Goal: Task Accomplishment & Management: Complete application form

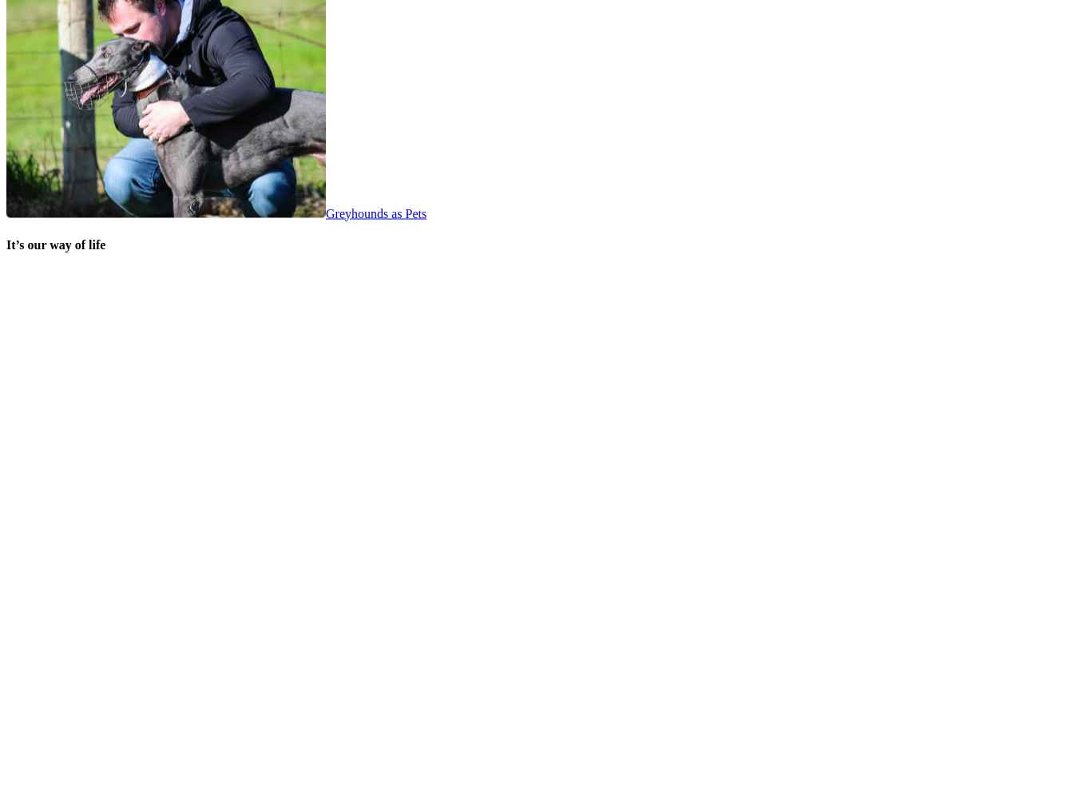
scroll to position [3236, 0]
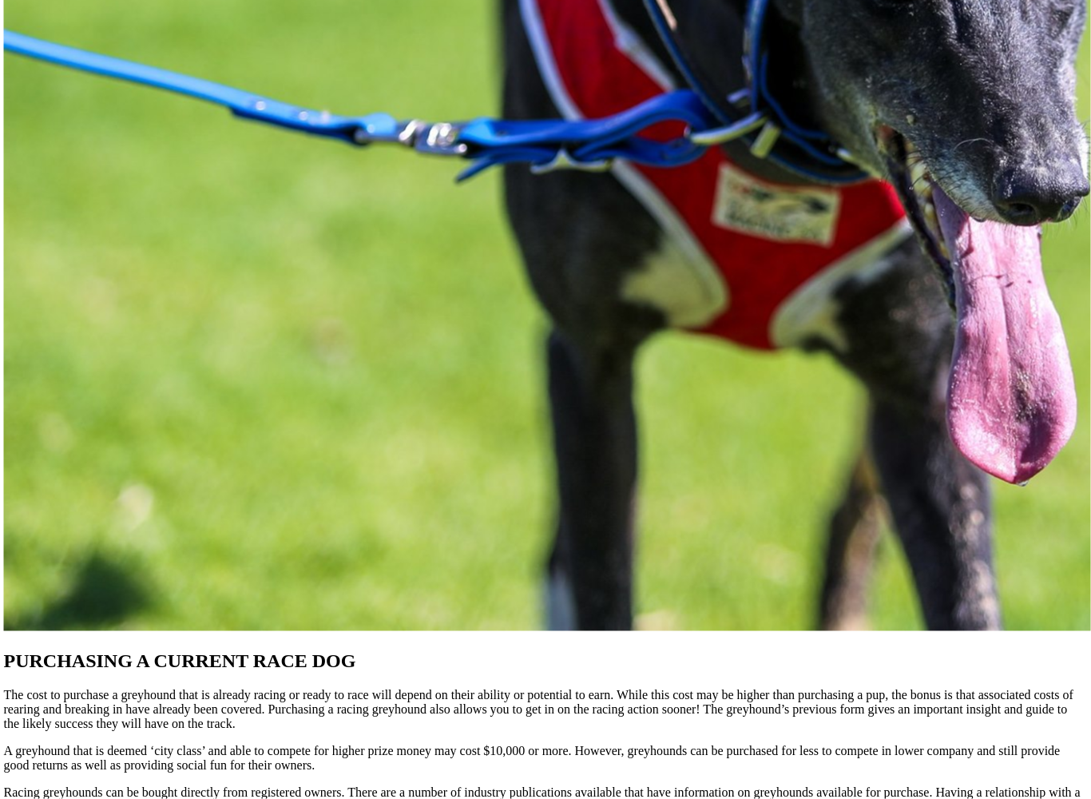
scroll to position [1118, 2]
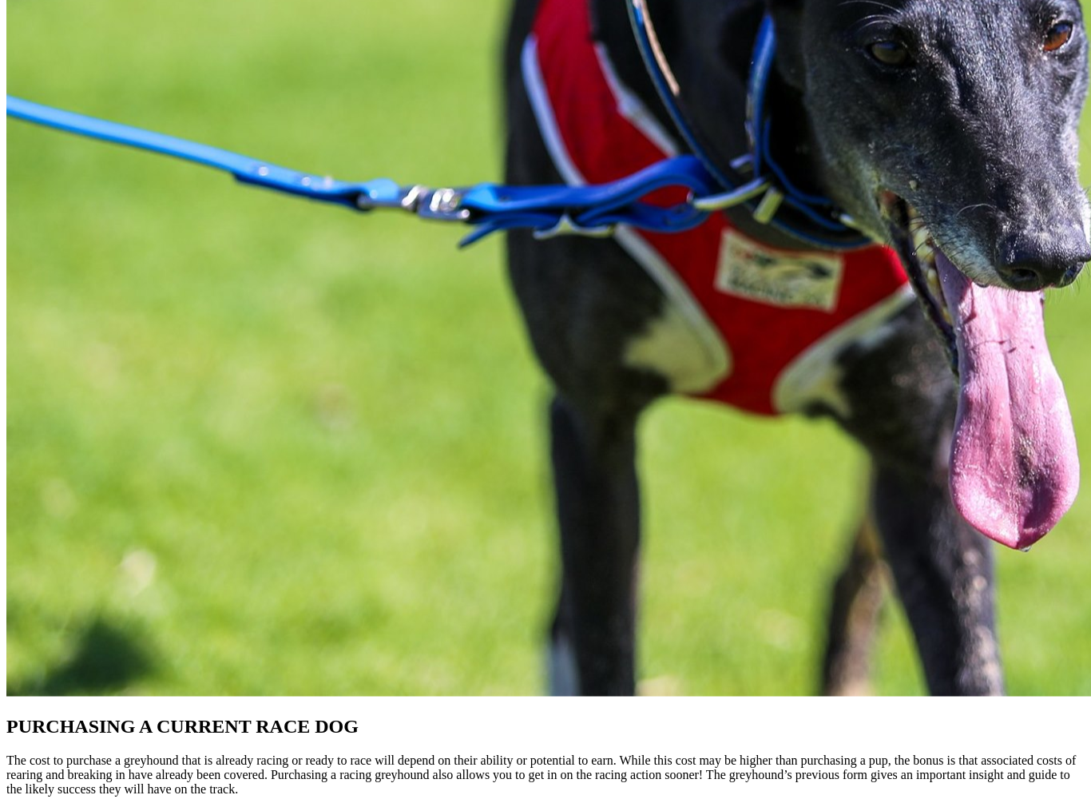
scroll to position [1052, 0]
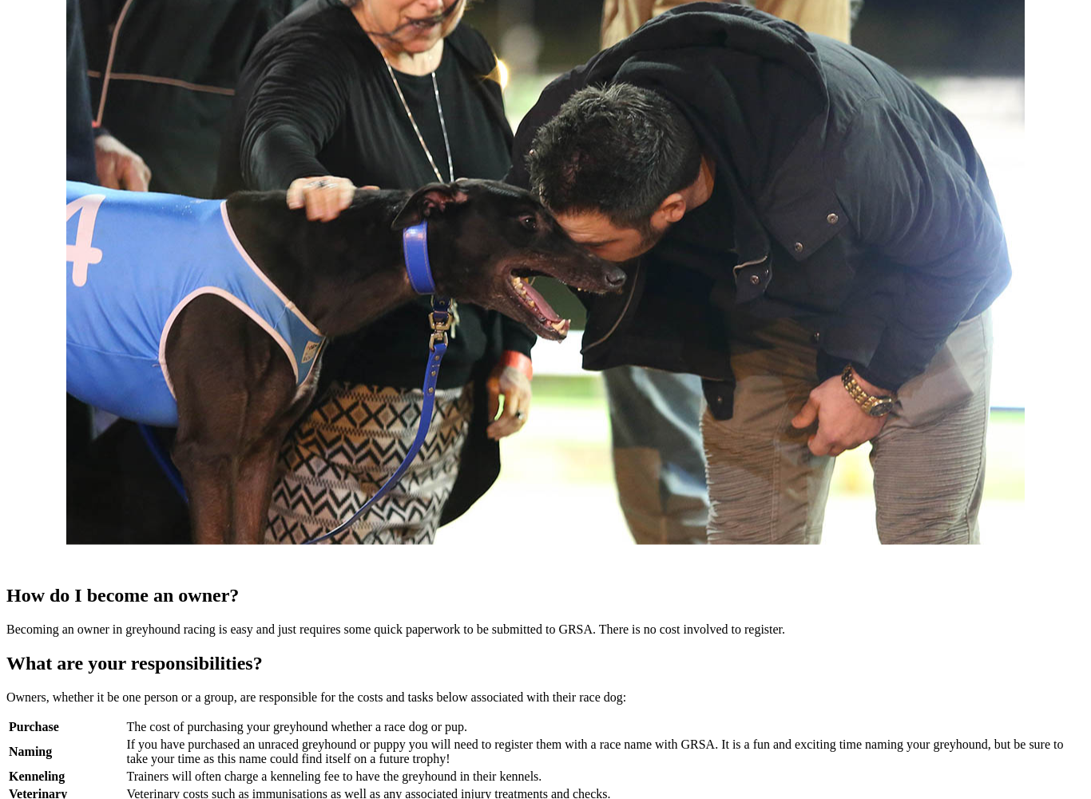
scroll to position [943, 0]
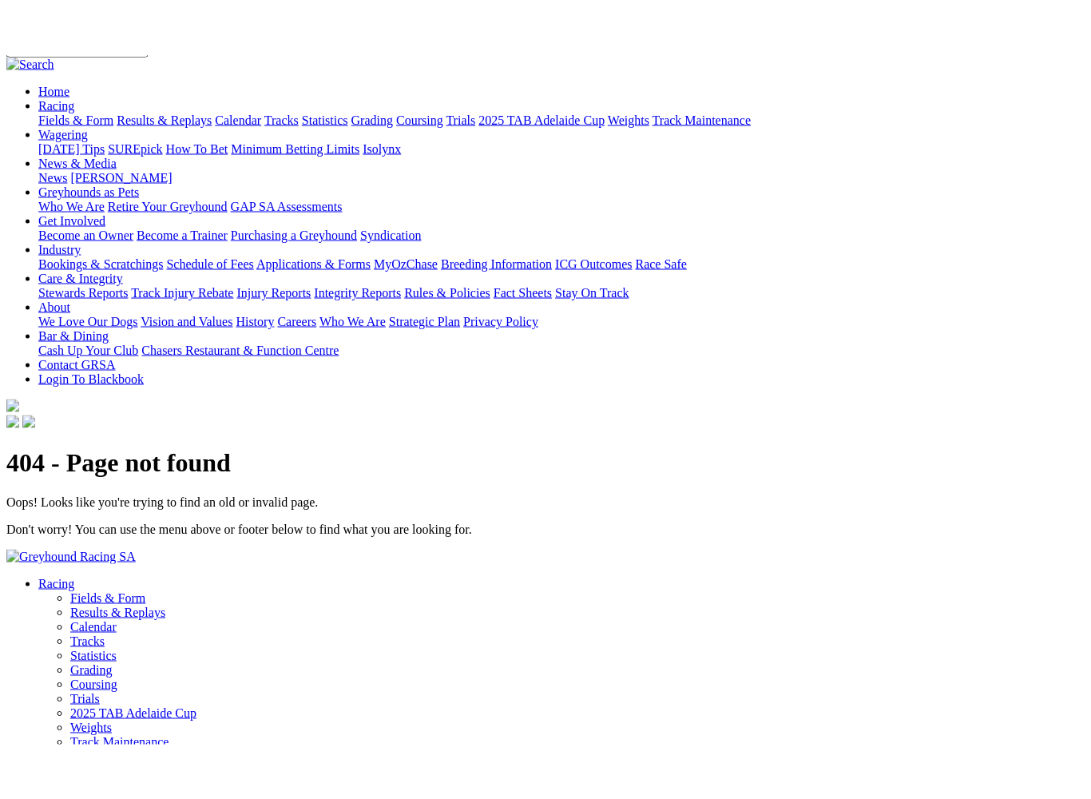
scroll to position [133, 11]
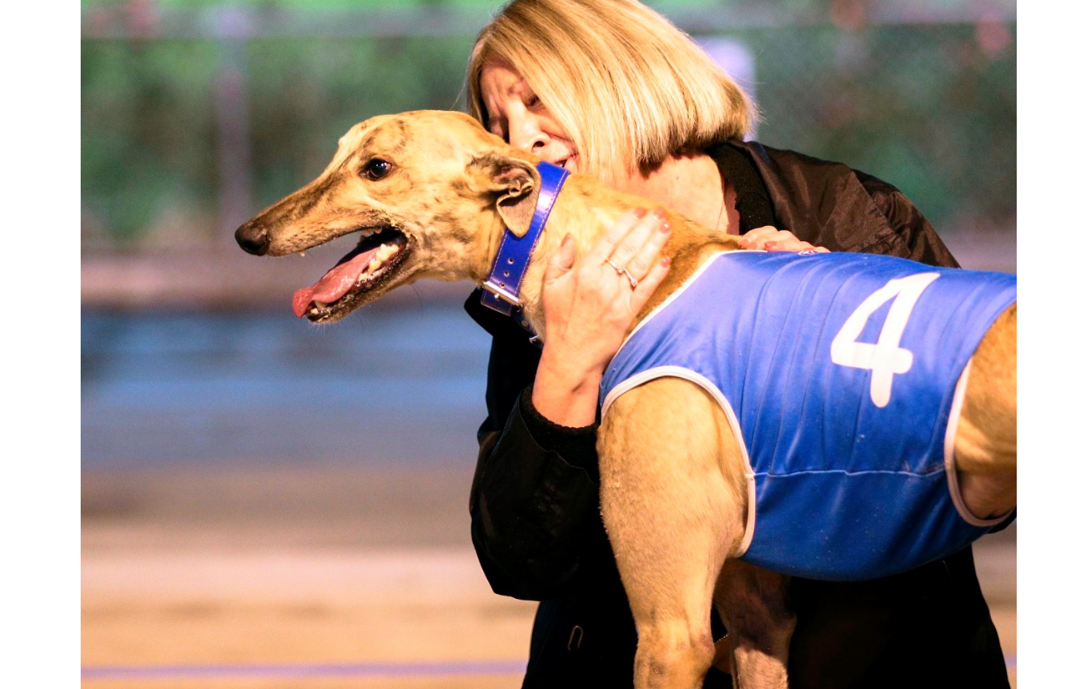
scroll to position [753, 0]
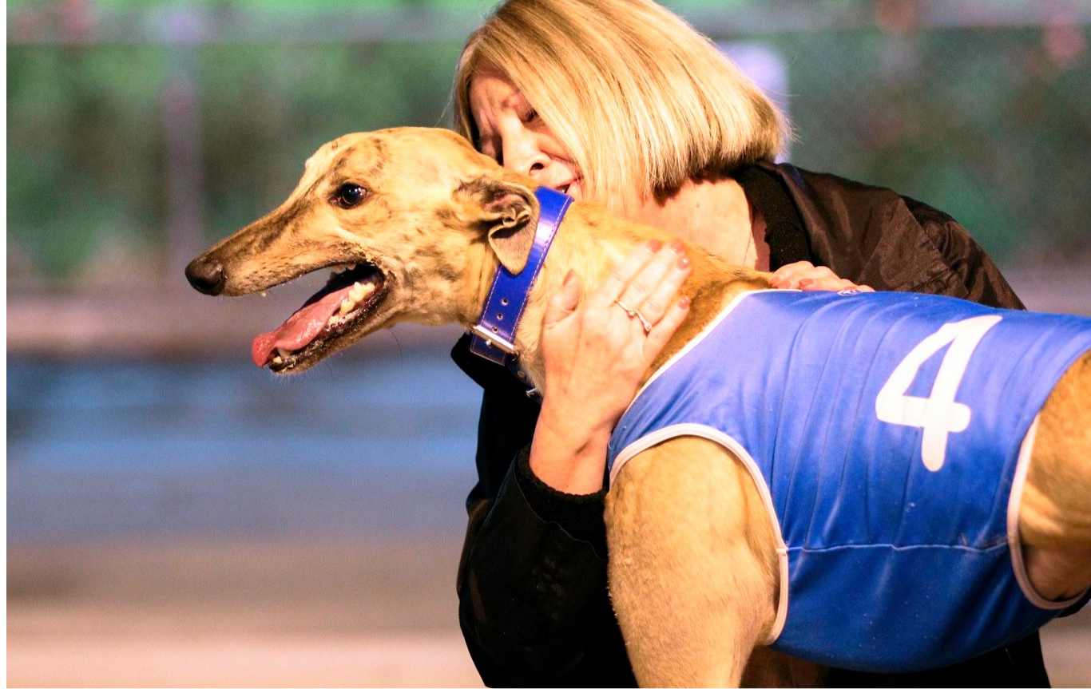
scroll to position [797, 0]
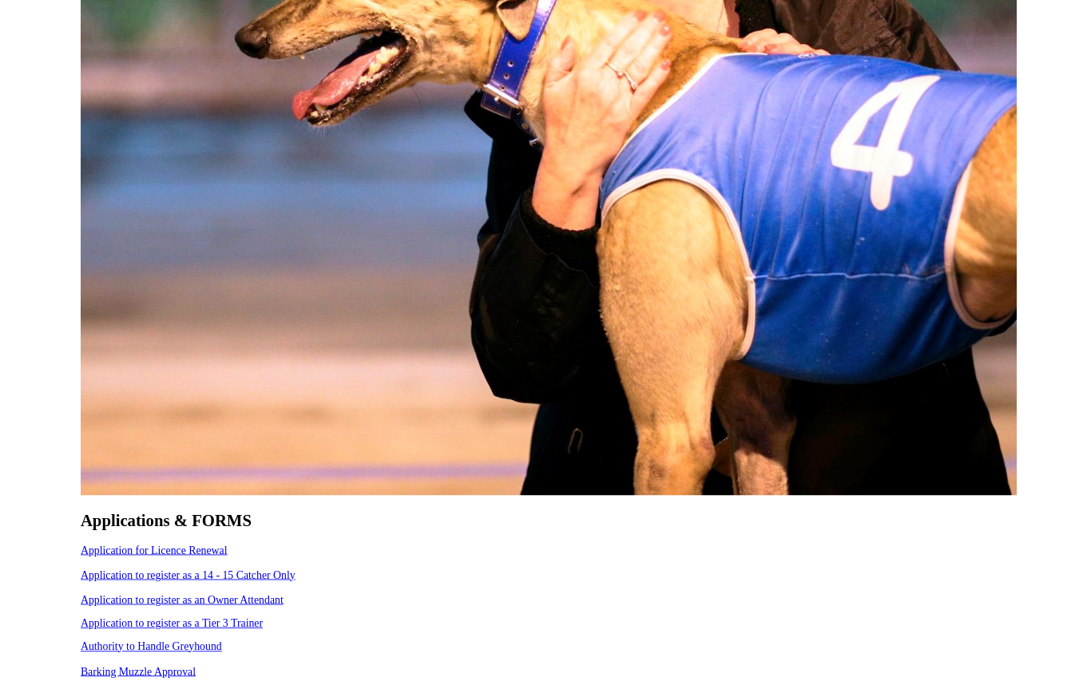
scroll to position [982, 0]
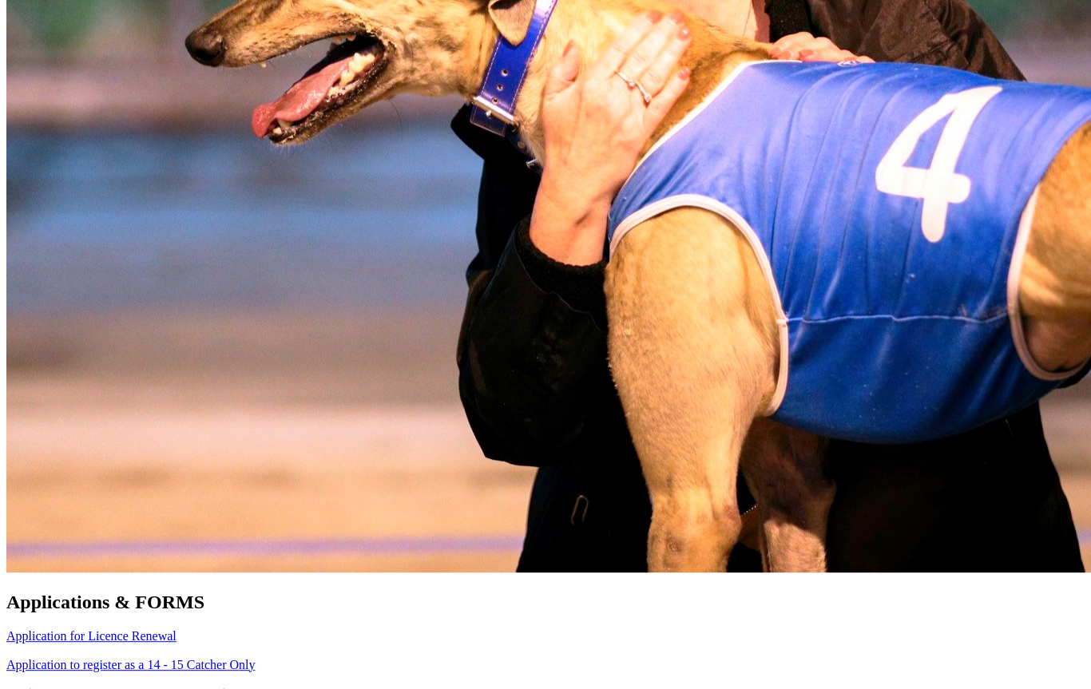
scroll to position [1027, 0]
